Goal: Transaction & Acquisition: Book appointment/travel/reservation

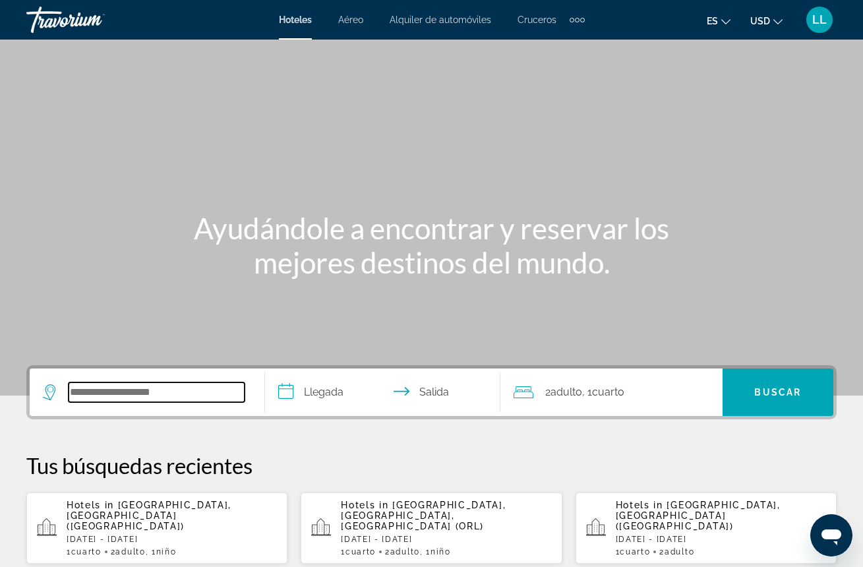
click at [222, 390] on input "Search hotel destination" at bounding box center [157, 392] width 176 height 20
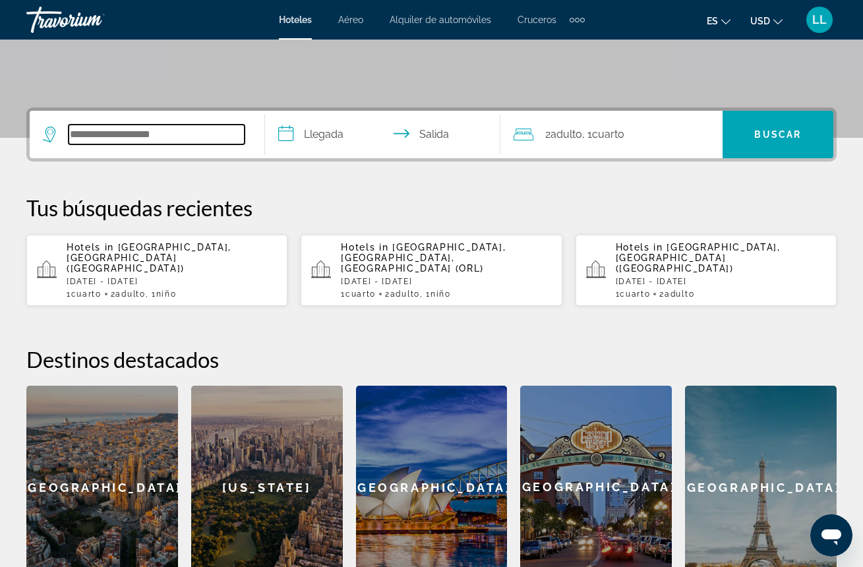
scroll to position [322, 0]
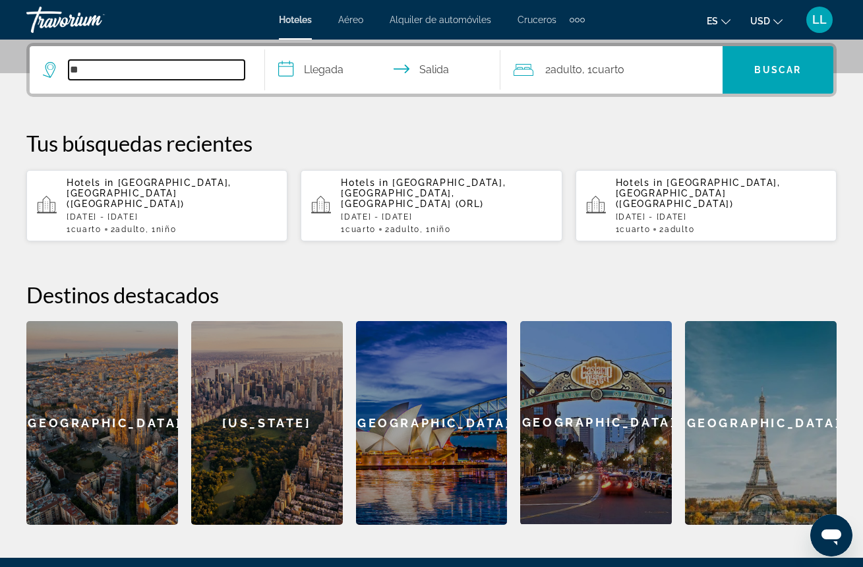
type input "**"
click at [185, 212] on p "[DATE] - [DATE]" at bounding box center [172, 216] width 210 height 9
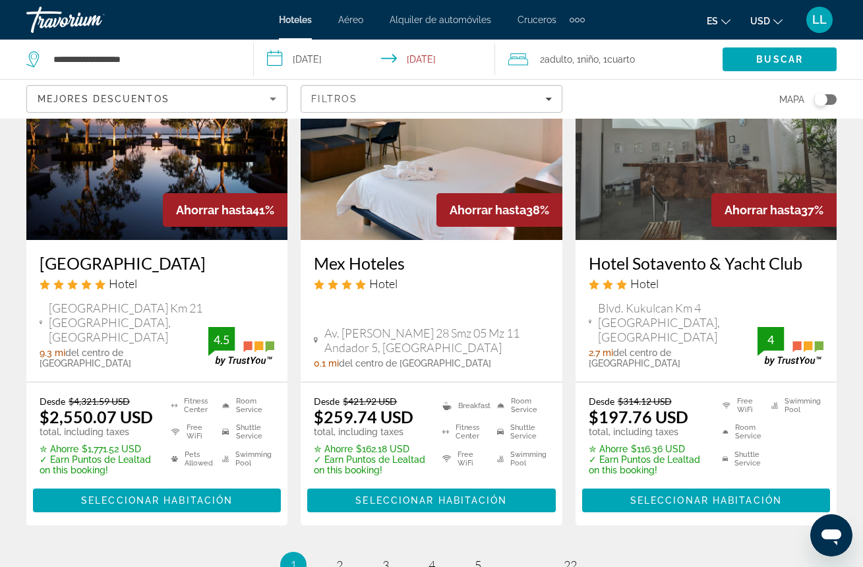
scroll to position [1829, 0]
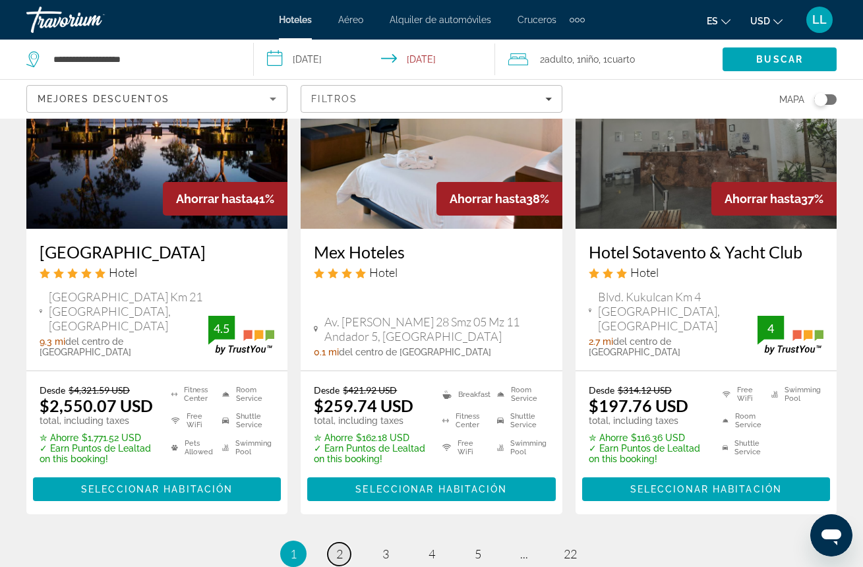
click at [342, 547] on span "2" at bounding box center [339, 554] width 7 height 15
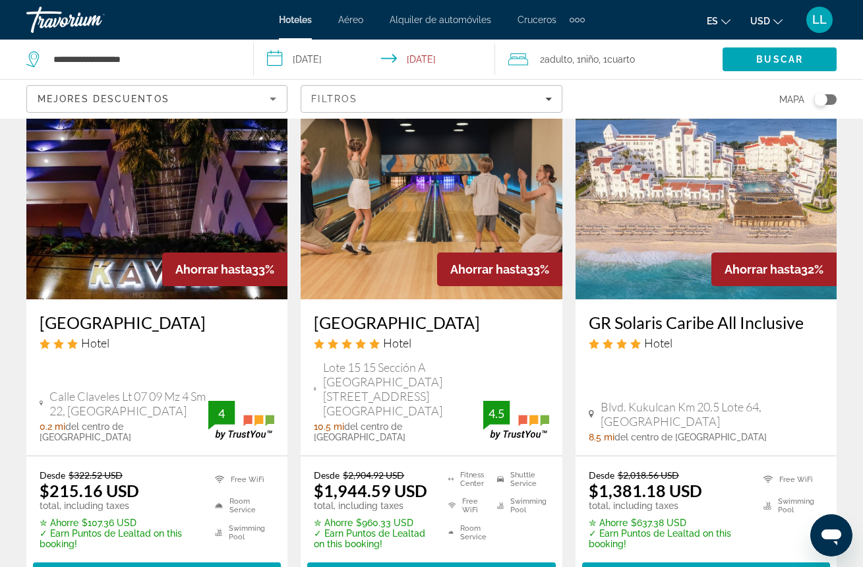
scroll to position [1720, 0]
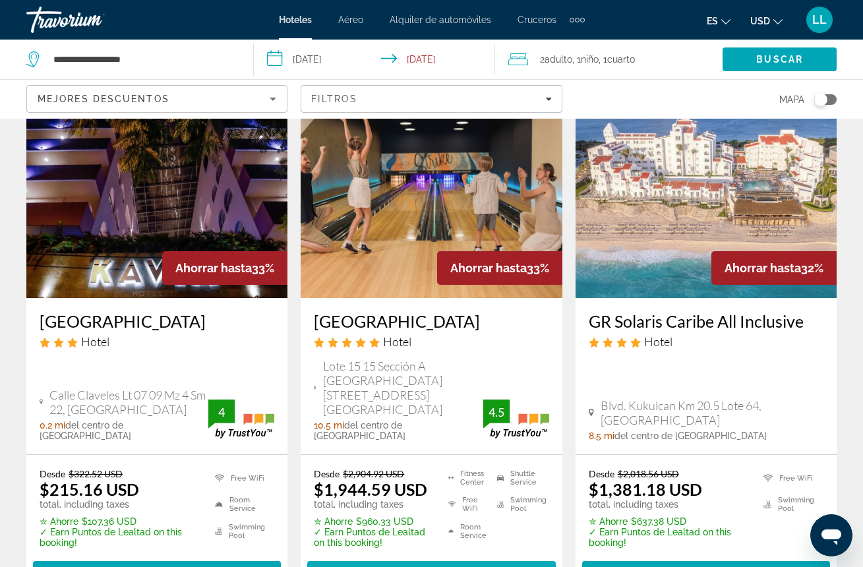
click at [394, 566] on span "Seleccionar habitación" at bounding box center [431, 573] width 152 height 11
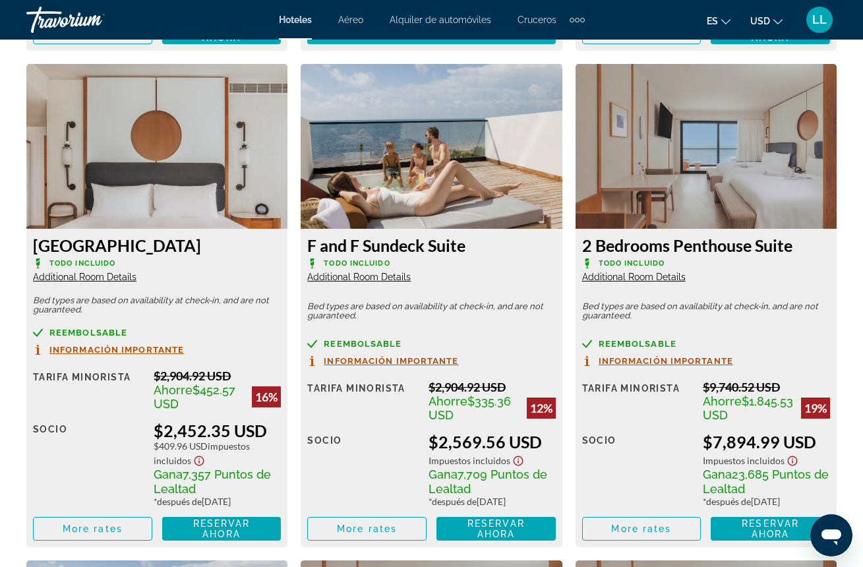
scroll to position [3071, 0]
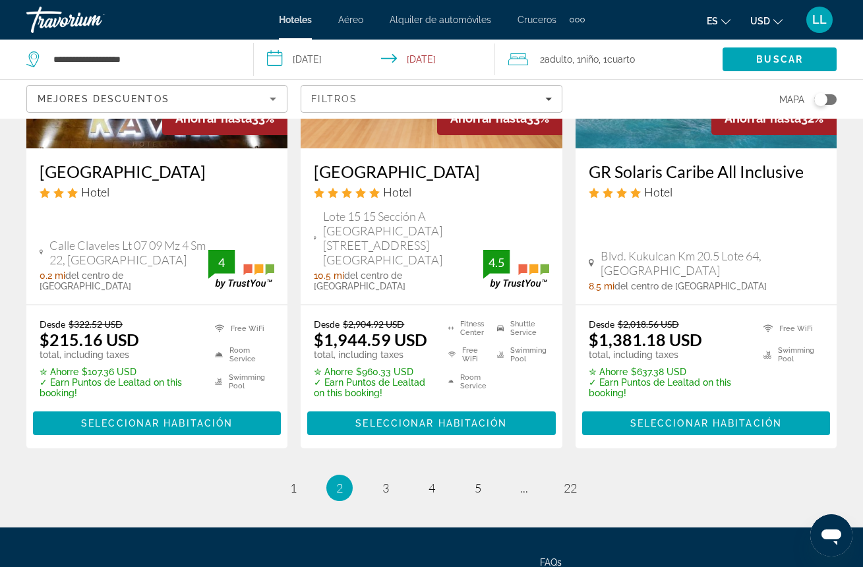
scroll to position [1873, 0]
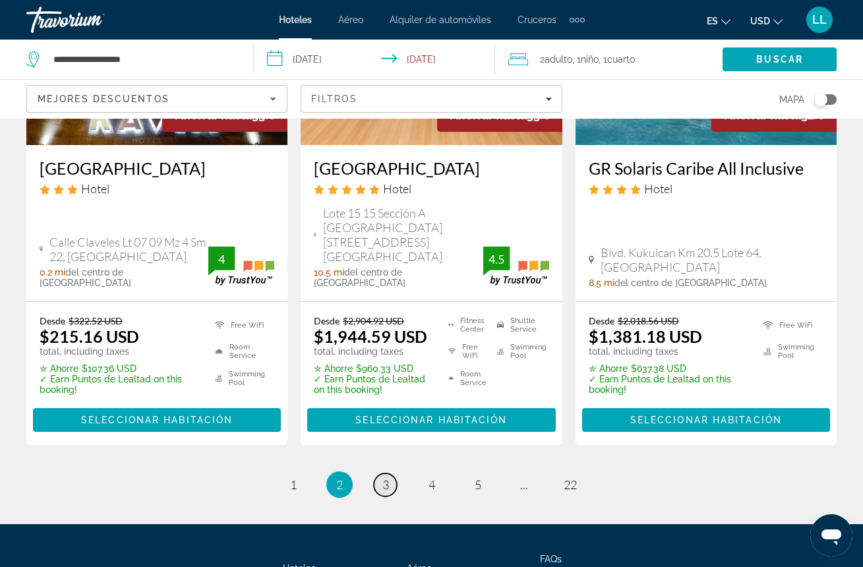
click at [386, 477] on span "3" at bounding box center [385, 484] width 7 height 15
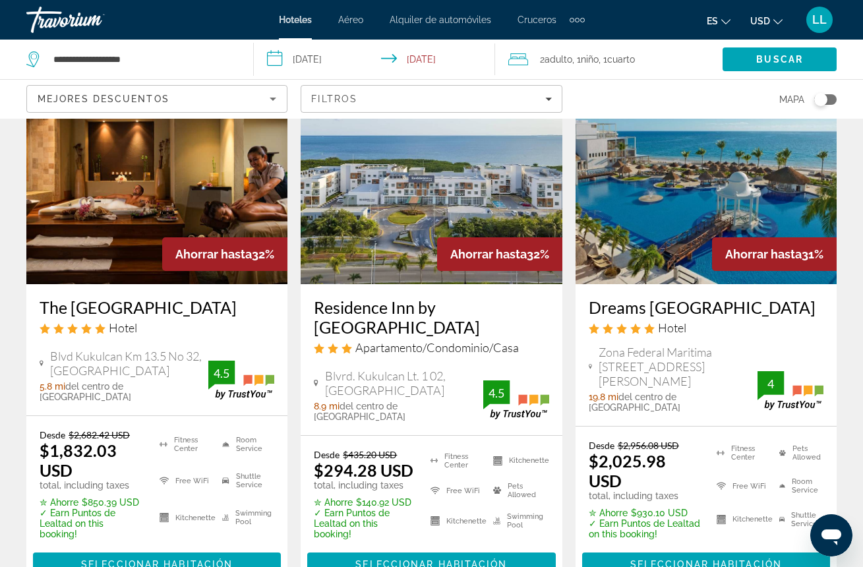
scroll to position [84, 0]
